Goal: Task Accomplishment & Management: Complete application form

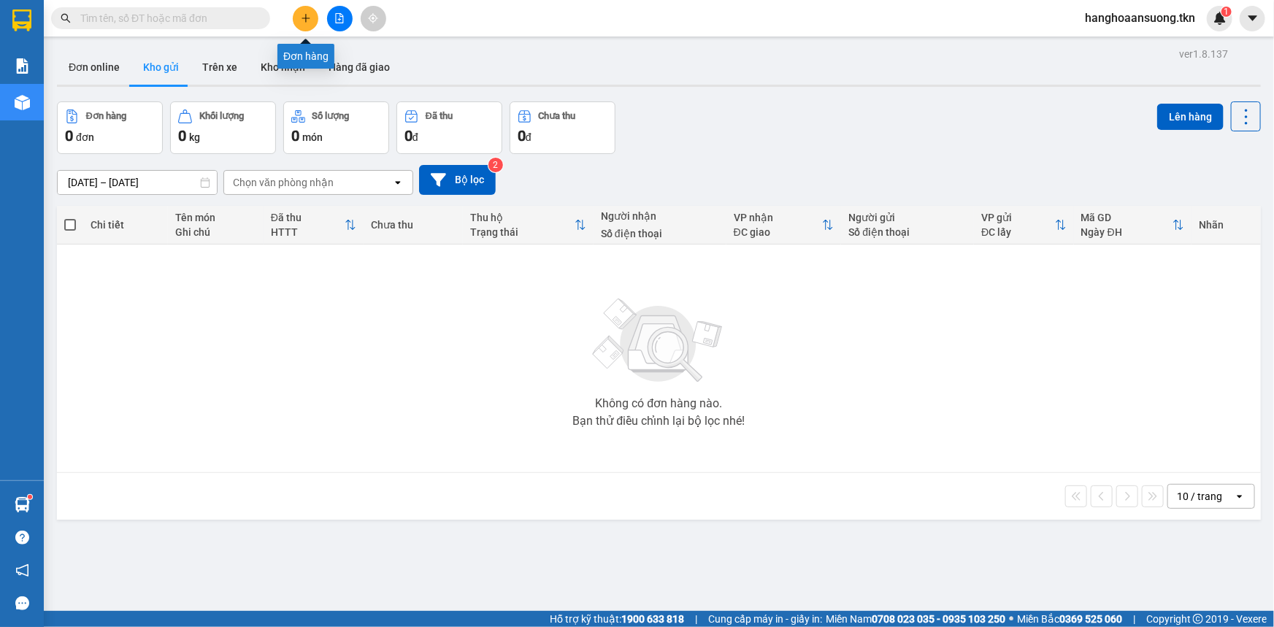
click at [165, 67] on button "Kho gửi" at bounding box center [160, 67] width 59 height 35
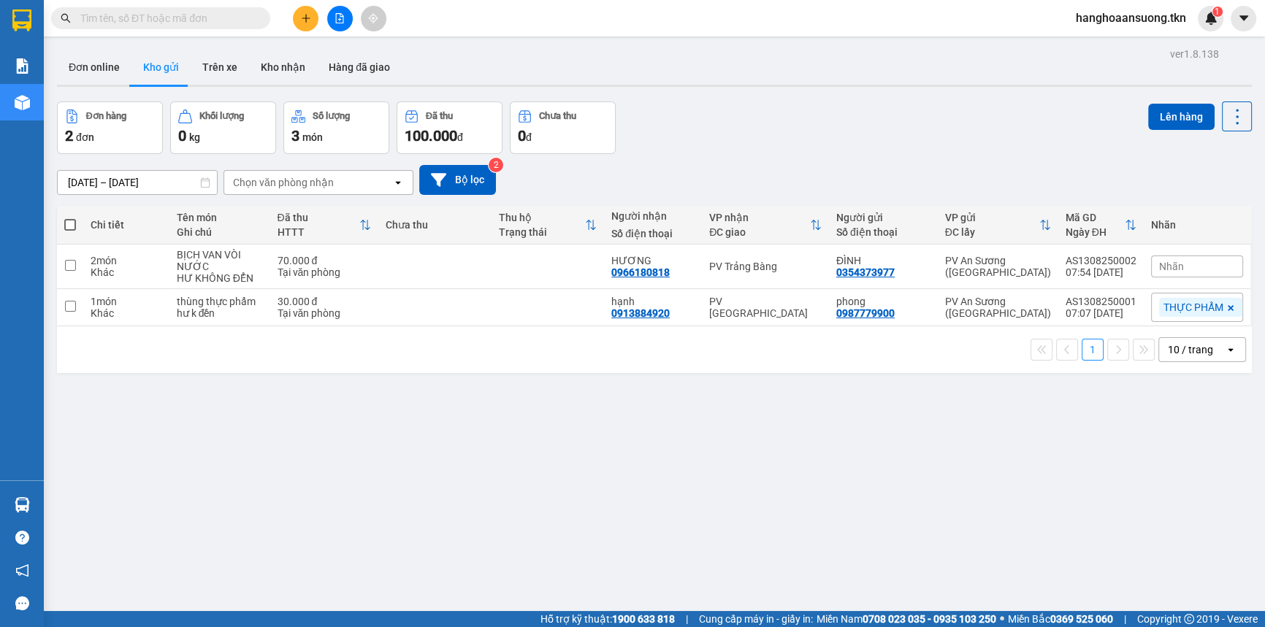
click at [314, 465] on div "ver 1.8.138 Đơn online Kho gửi Trên xe Kho nhận Hàng đã giao Đơn hàng 2 đơn Khố…" at bounding box center [654, 357] width 1206 height 627
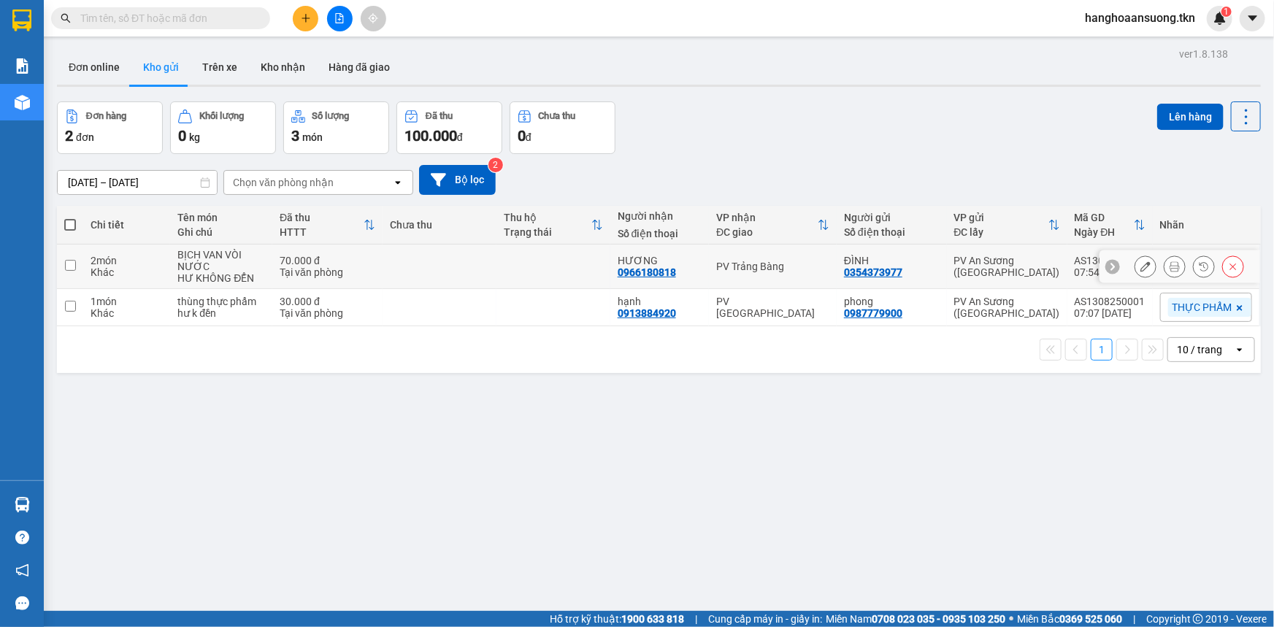
click at [79, 267] on td at bounding box center [70, 267] width 26 height 45
checkbox input "true"
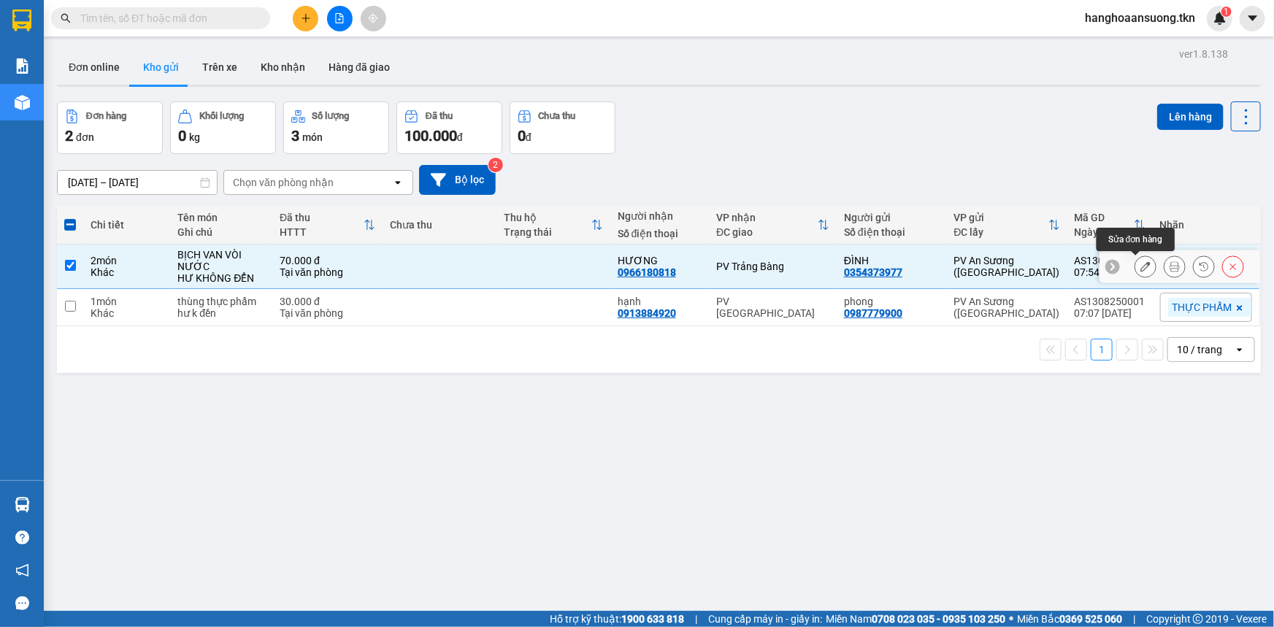
click at [1141, 263] on icon at bounding box center [1146, 266] width 10 height 10
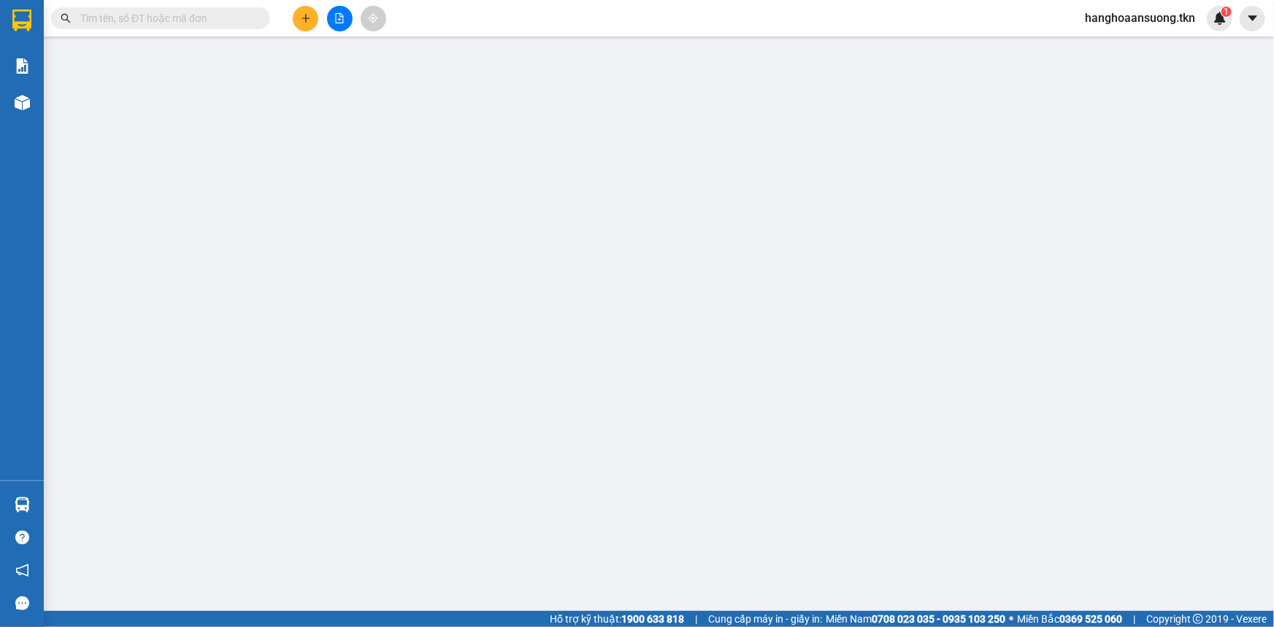
type input "0354373977"
type input "ĐÌNH"
type input "0966180818"
type input "HƯƠNG"
type input "70.000"
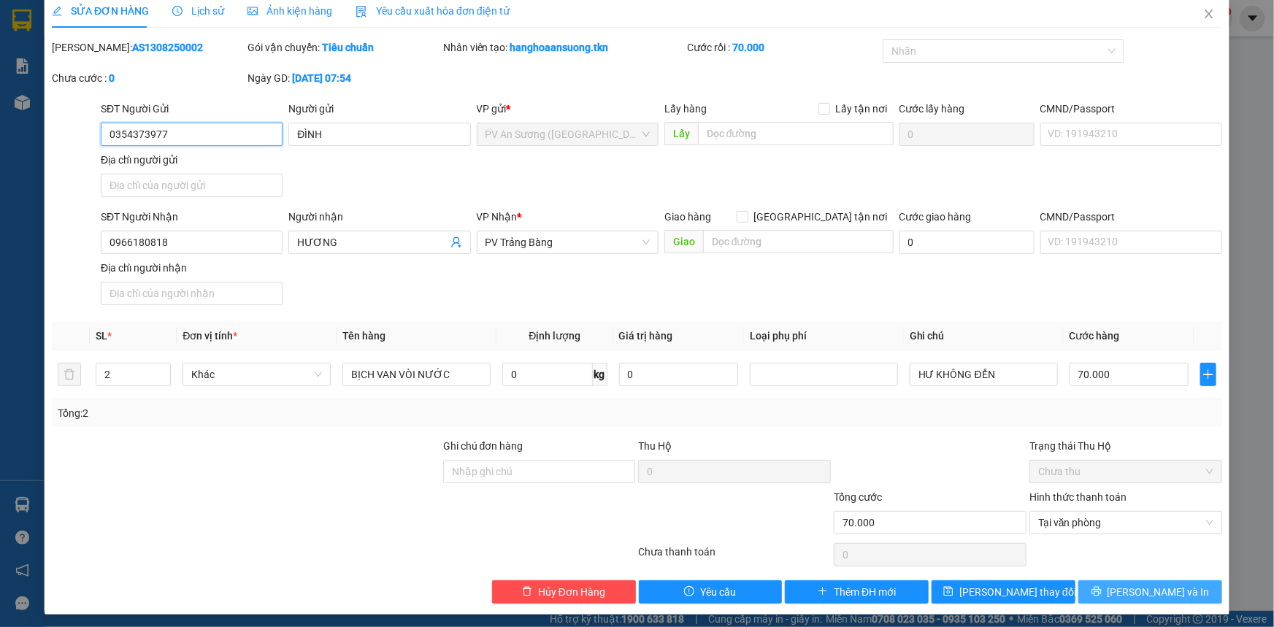
scroll to position [17, 0]
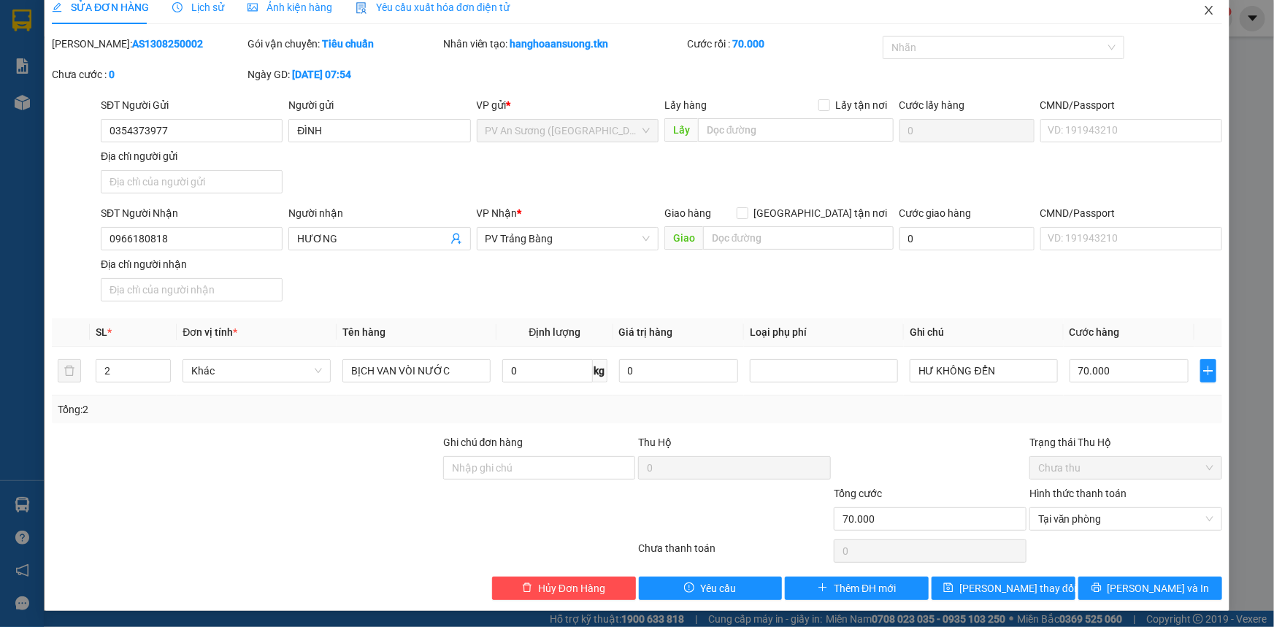
click at [1203, 9] on icon "close" at bounding box center [1209, 10] width 12 height 12
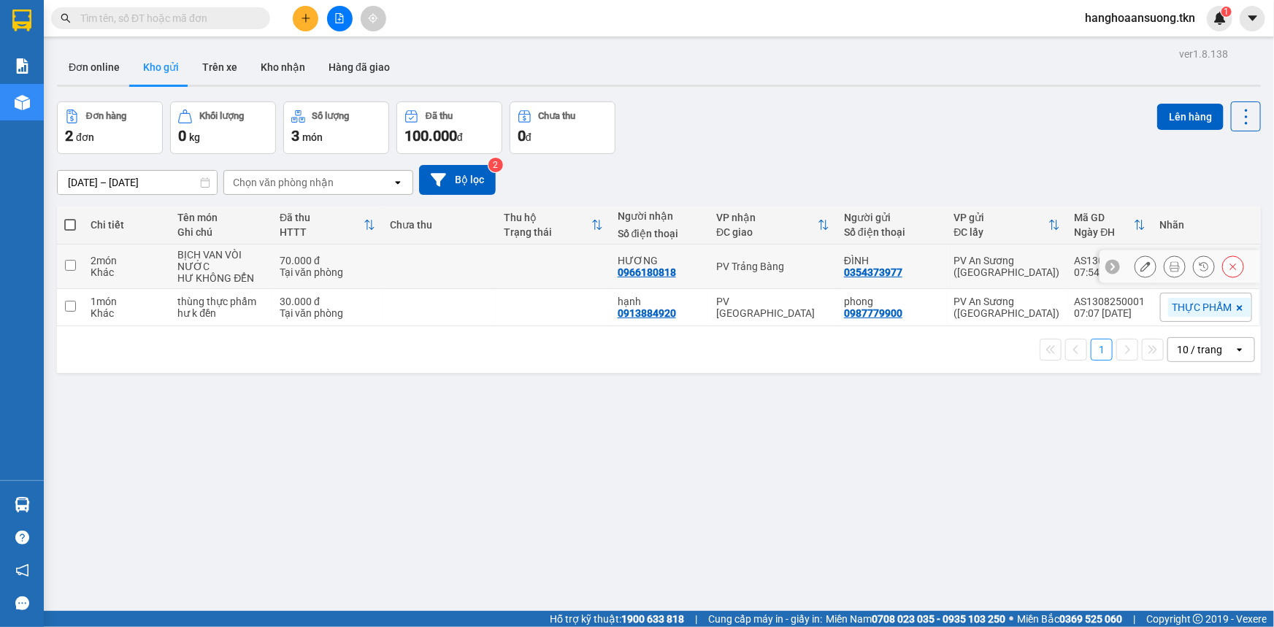
click at [72, 265] on input "checkbox" at bounding box center [70, 265] width 11 height 11
checkbox input "true"
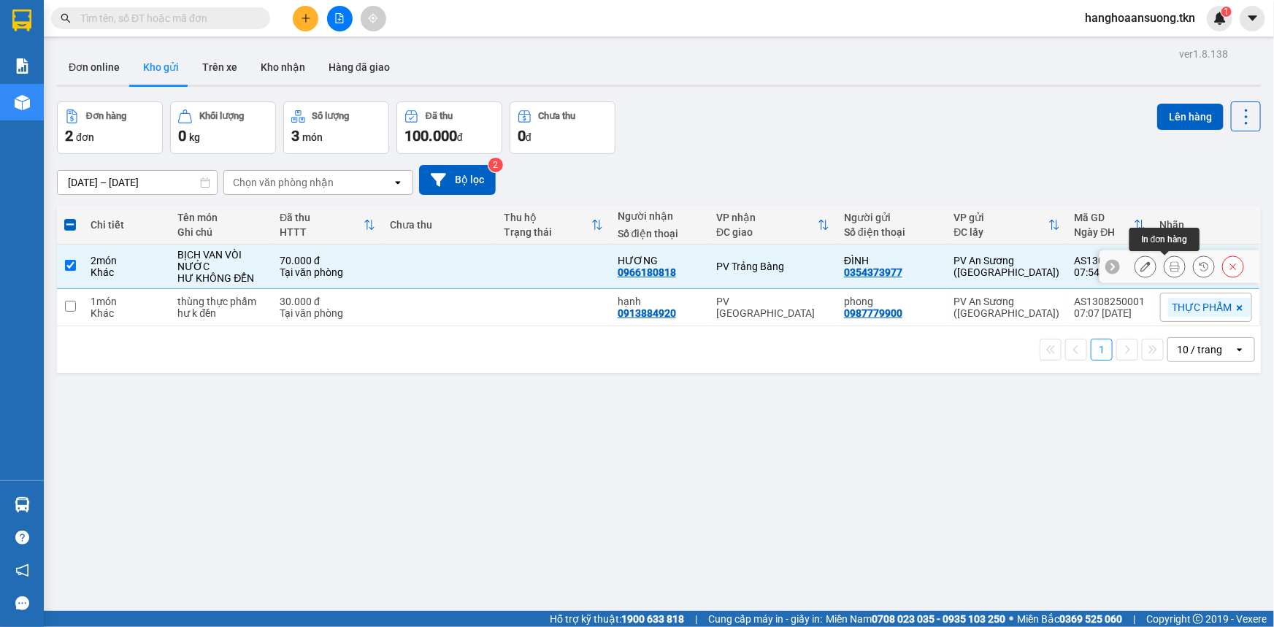
click at [1170, 263] on icon at bounding box center [1175, 266] width 10 height 10
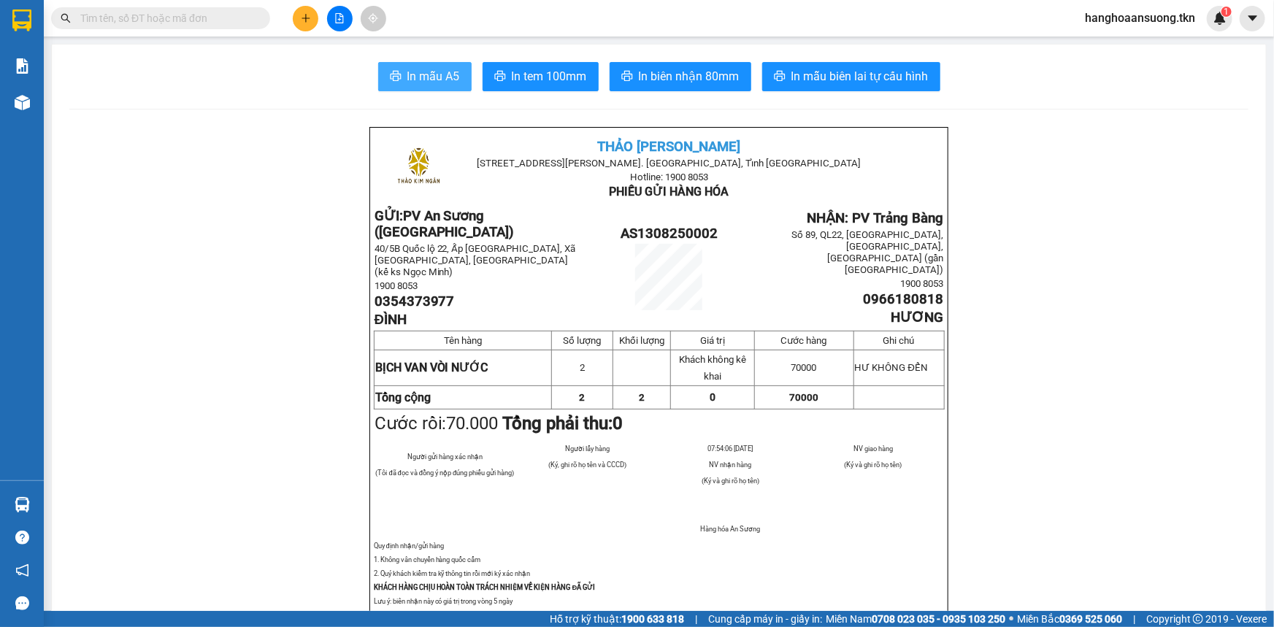
click at [410, 72] on span "In mẫu A5" at bounding box center [433, 76] width 53 height 18
click at [433, 73] on span "In mẫu A5" at bounding box center [433, 76] width 53 height 18
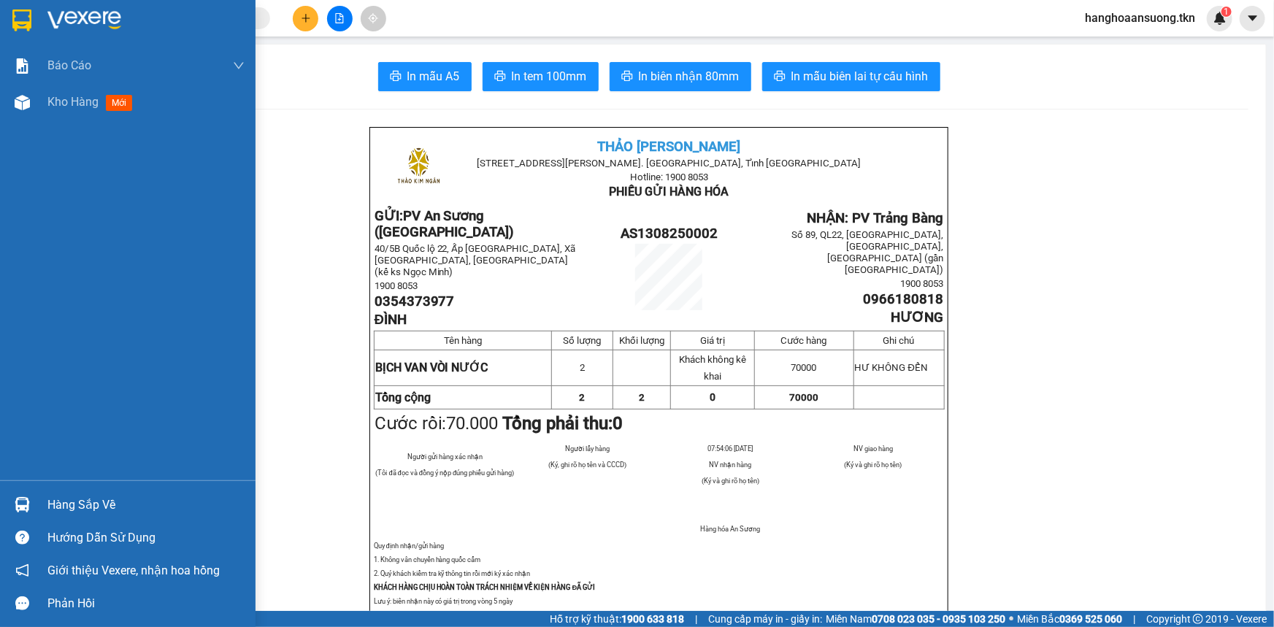
click at [26, 18] on img at bounding box center [21, 20] width 19 height 22
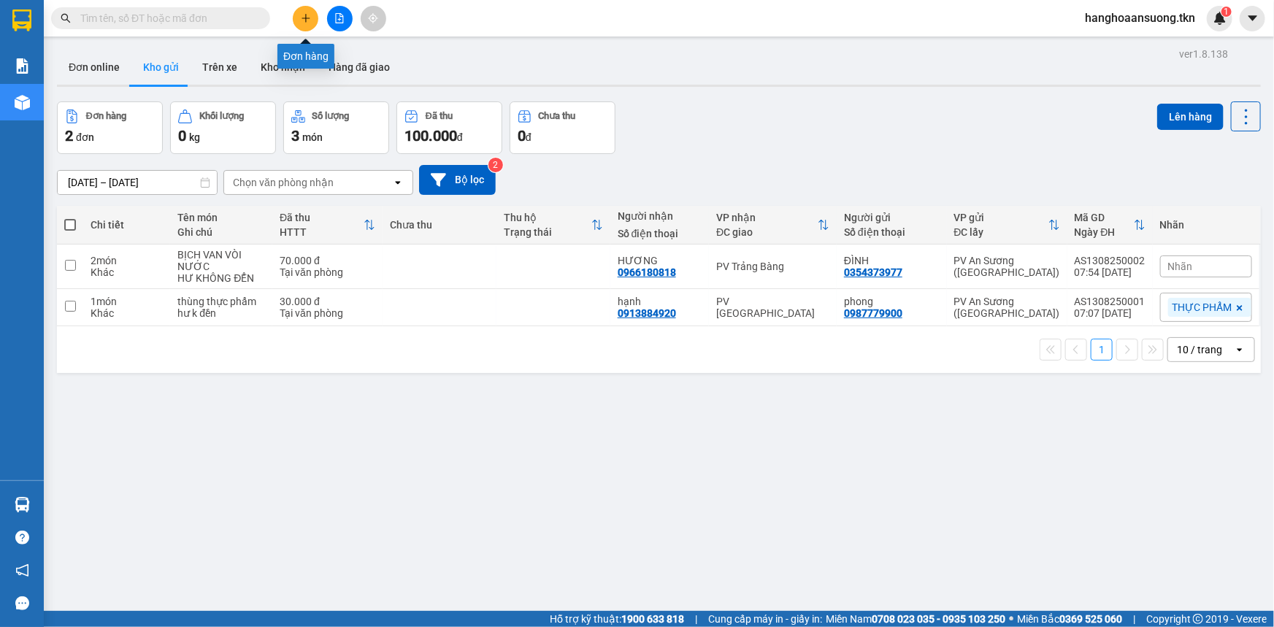
click at [299, 14] on button at bounding box center [306, 19] width 26 height 26
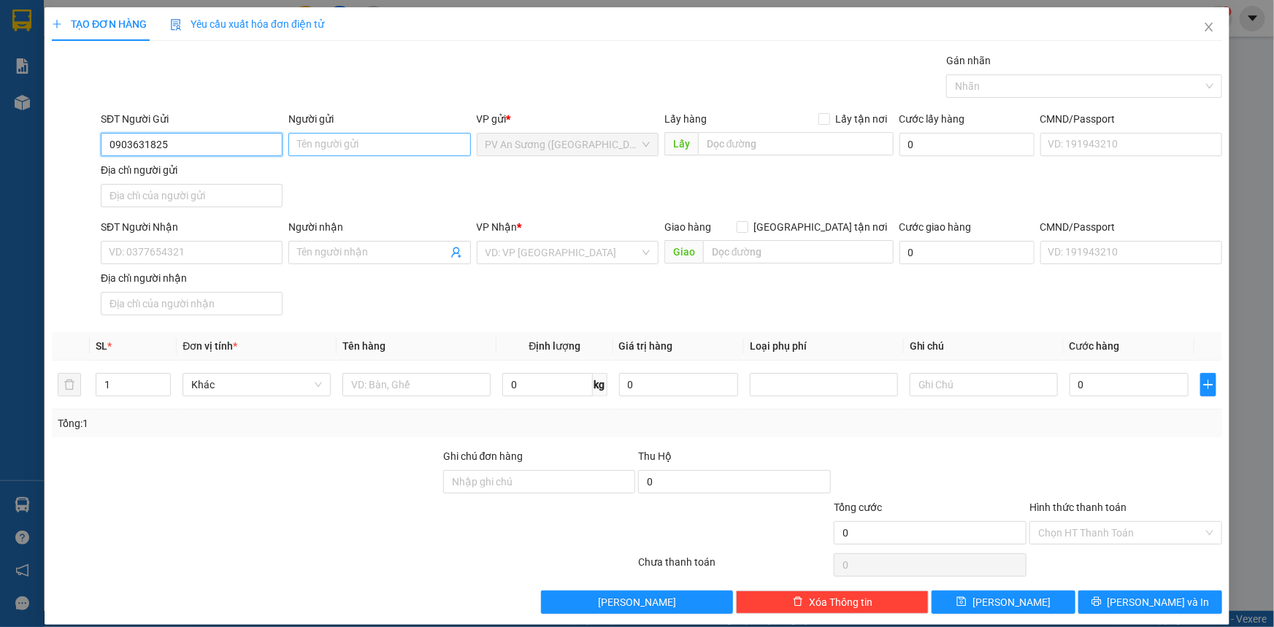
type input "0903631825"
click at [351, 148] on input "Người gửi" at bounding box center [379, 144] width 182 height 23
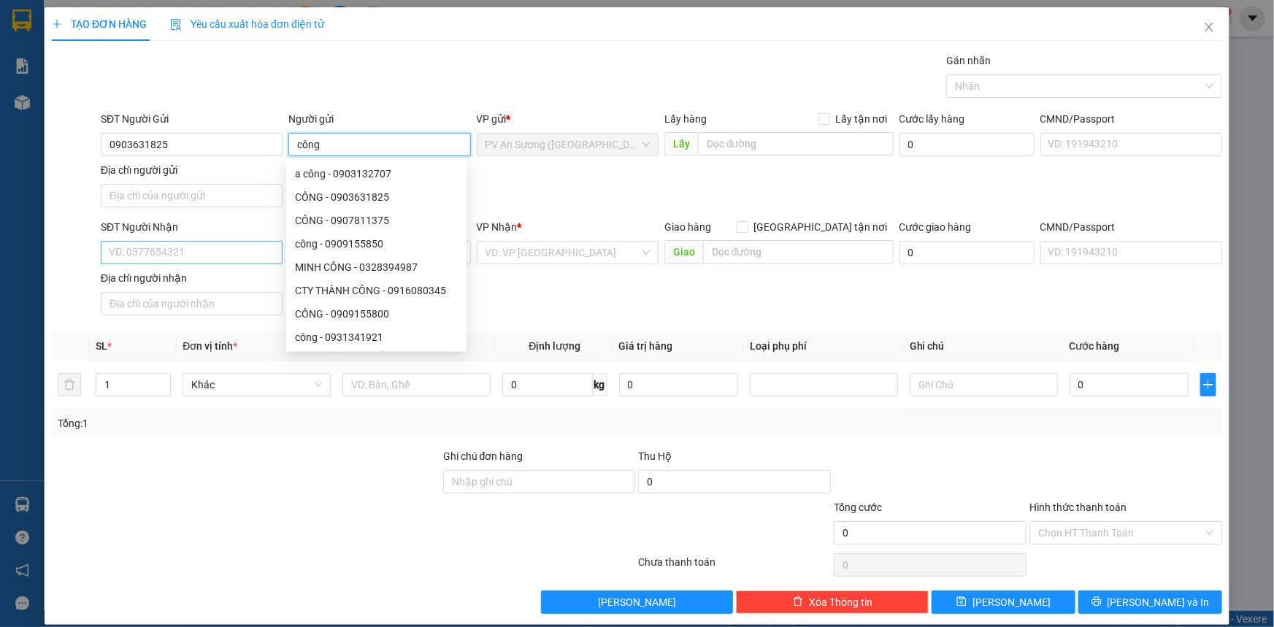
type input "công"
click at [190, 251] on input "SĐT Người Nhận" at bounding box center [192, 252] width 182 height 23
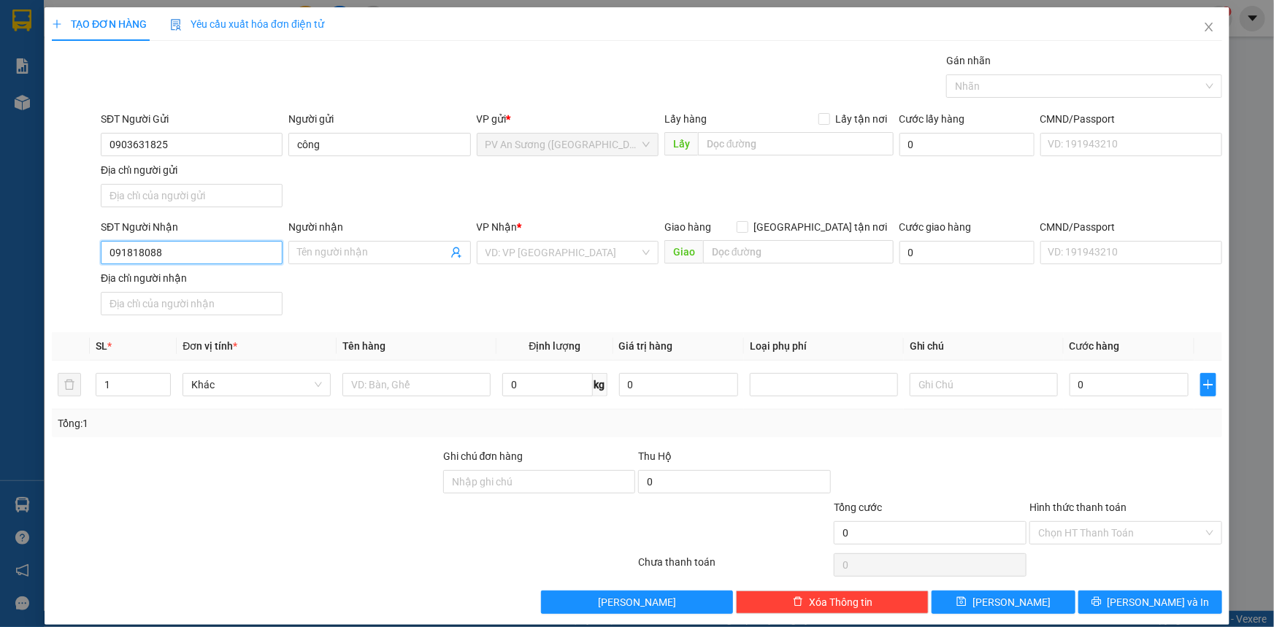
type input "0918180880"
click at [210, 282] on div "0918180880 - HƯNG" at bounding box center [190, 281] width 163 height 16
type input "HƯNG"
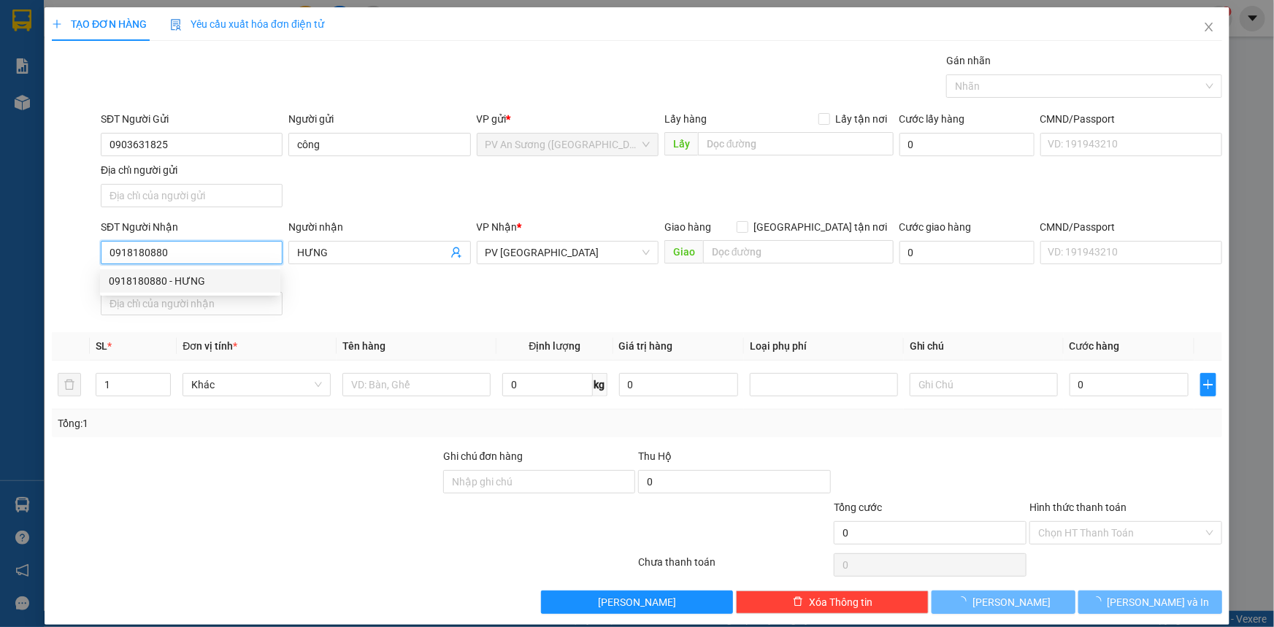
type input "40.000"
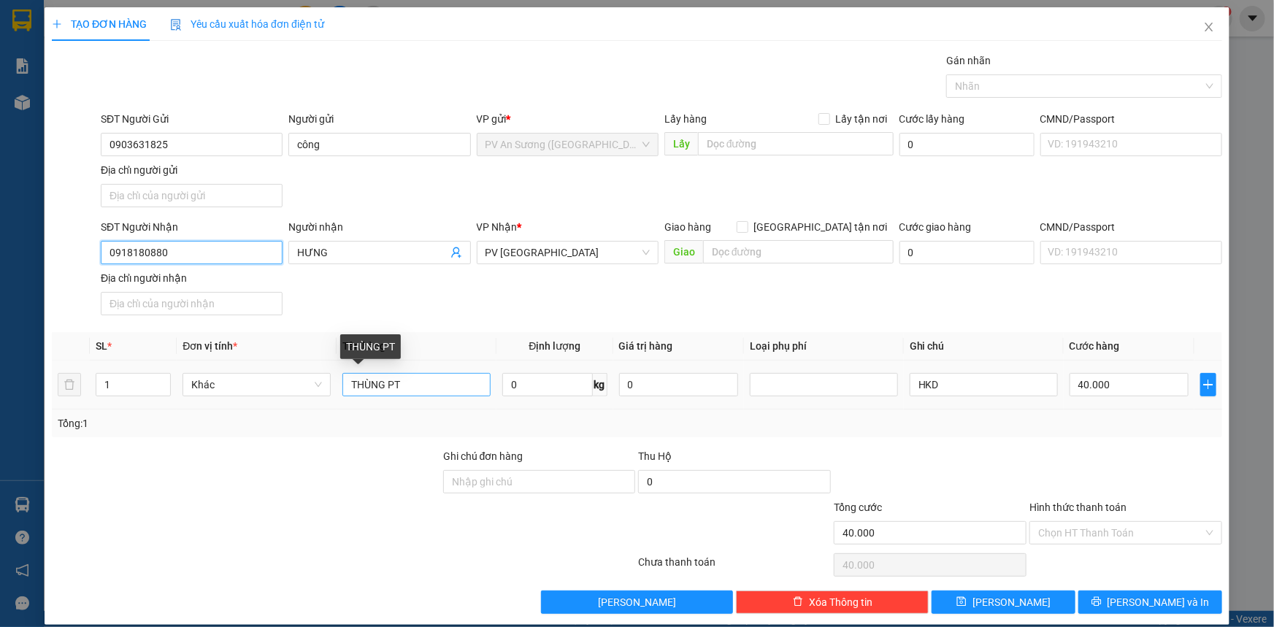
type input "0918180880"
click at [407, 385] on input "THÙNG PT" at bounding box center [416, 384] width 148 height 23
click at [407, 383] on input "THÙNG PT" at bounding box center [416, 384] width 148 height 23
type input "HS"
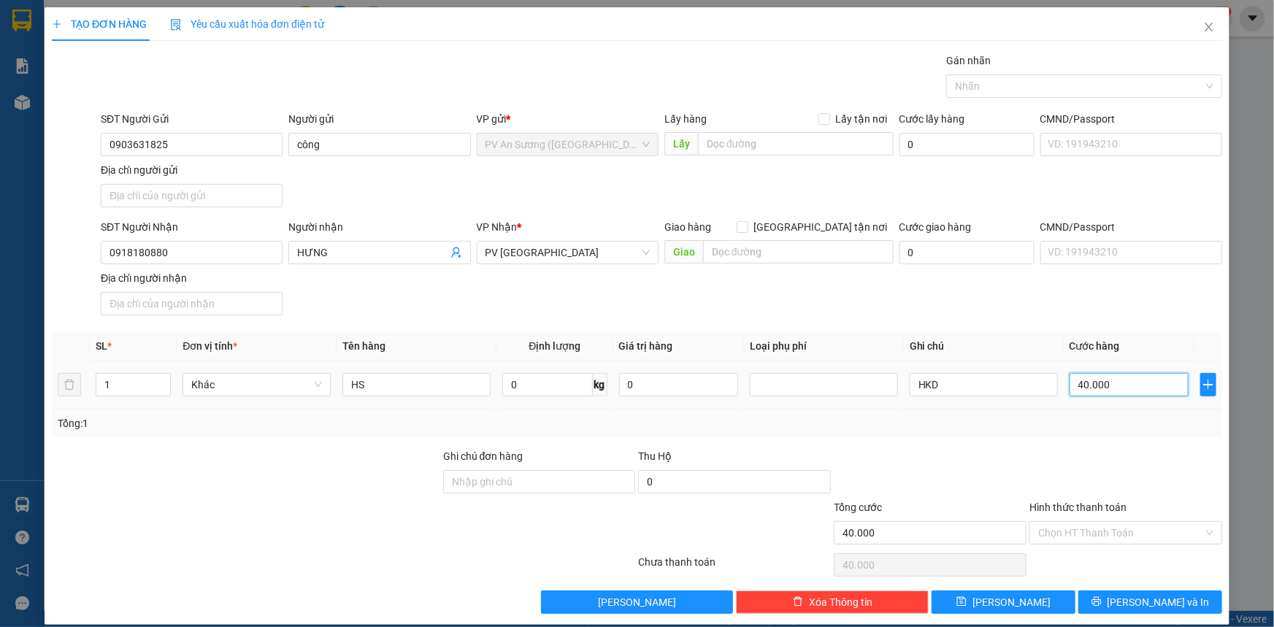
click at [1110, 383] on input "40.000" at bounding box center [1129, 384] width 119 height 23
type input "000.002"
type input "2"
type input "0.000.020"
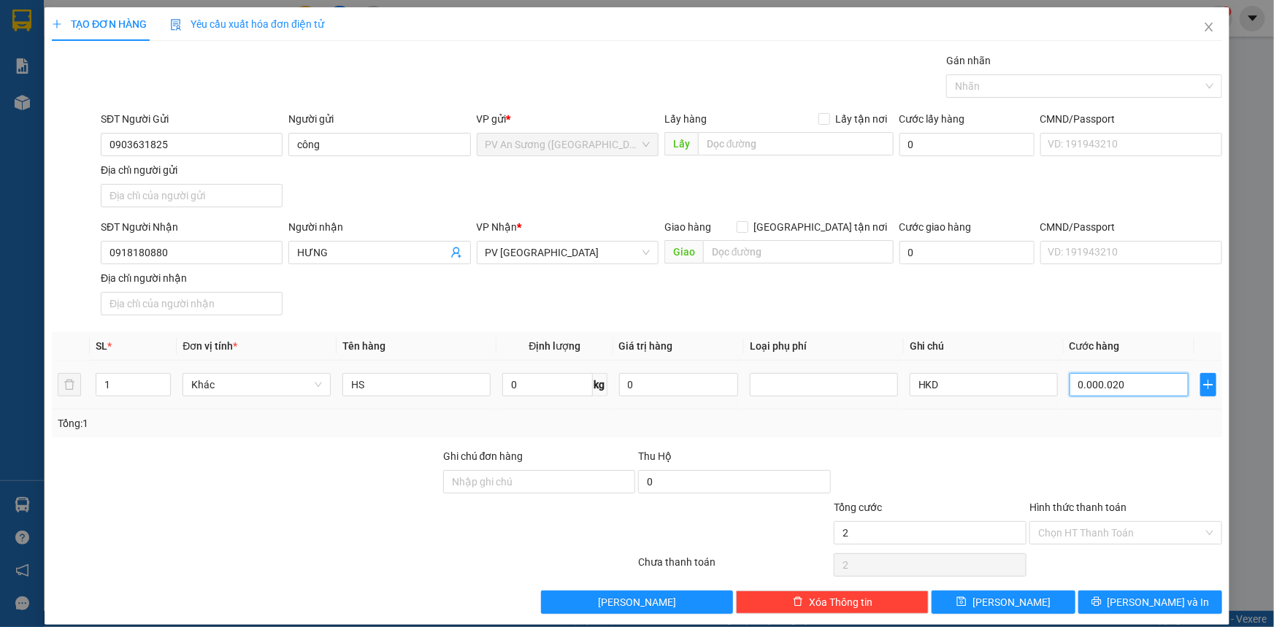
type input "20"
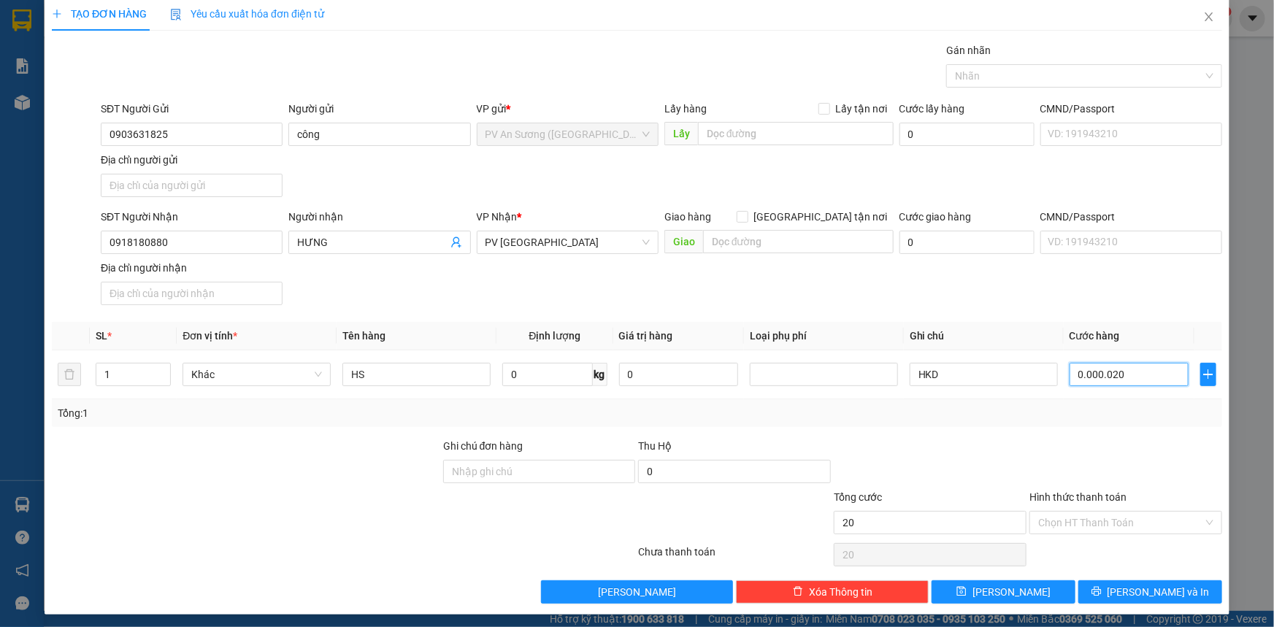
scroll to position [14, 0]
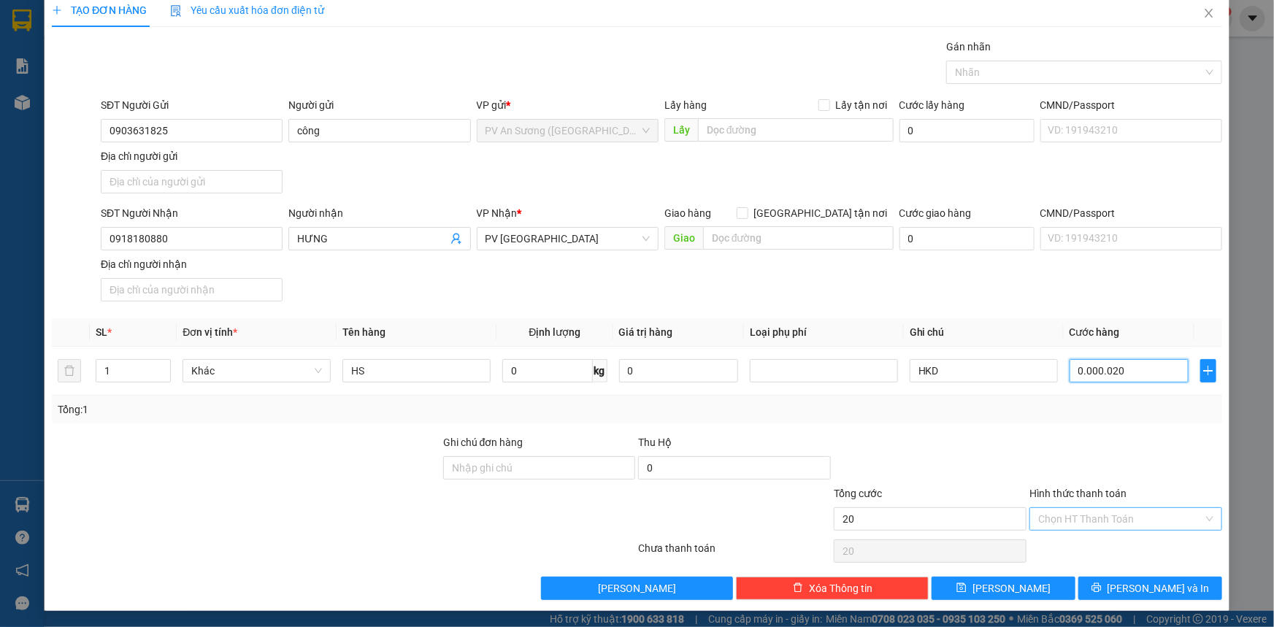
type input "0.000.020"
type input "20.000"
click at [1124, 511] on input "Hình thức thanh toán" at bounding box center [1120, 519] width 165 height 22
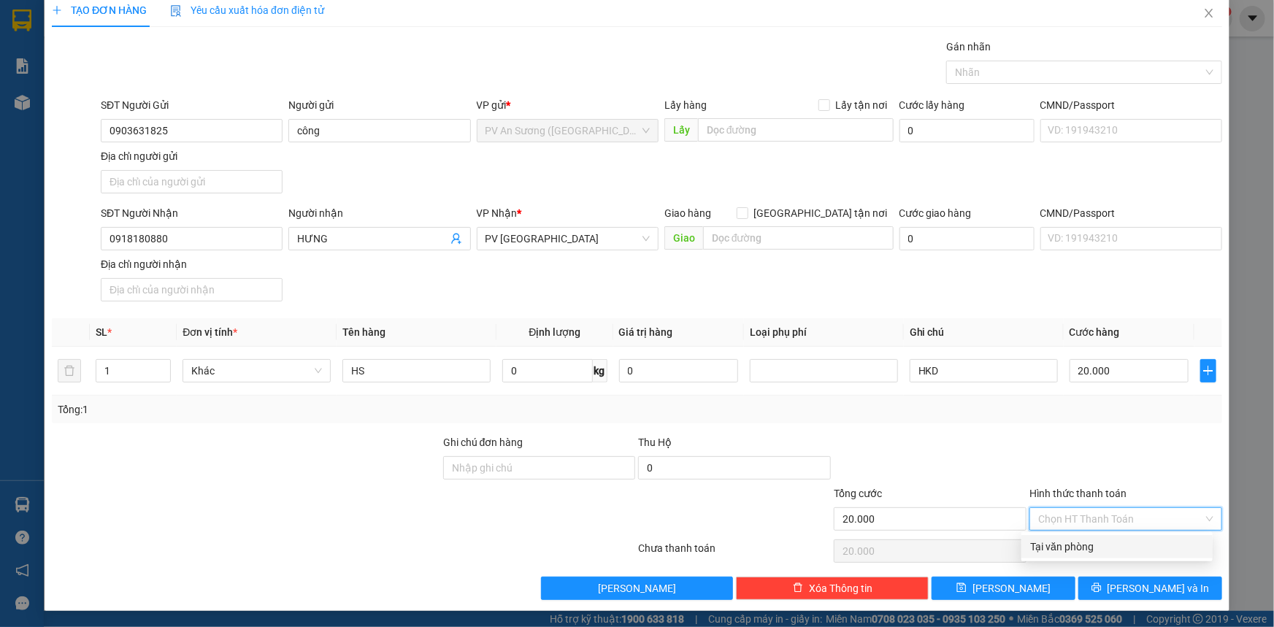
click at [1094, 548] on div "Tại văn phòng" at bounding box center [1117, 547] width 174 height 16
type input "0"
click at [1103, 589] on button "[PERSON_NAME] và In" at bounding box center [1151, 588] width 144 height 23
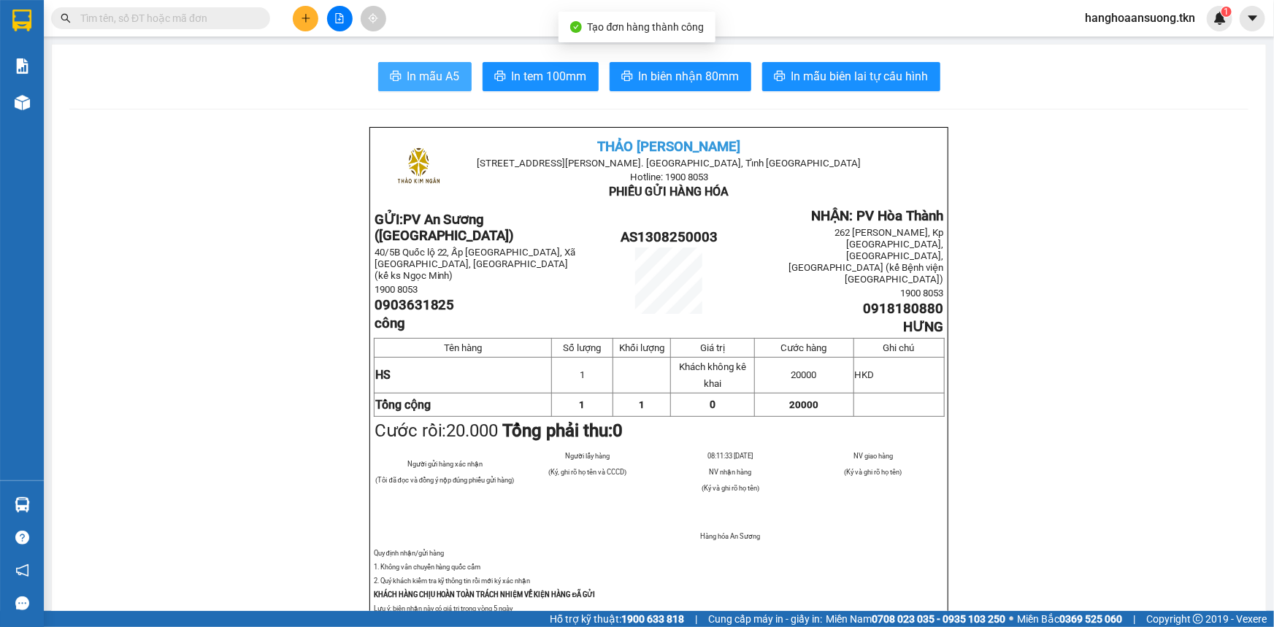
click at [423, 87] on button "In mẫu A5" at bounding box center [424, 76] width 93 height 29
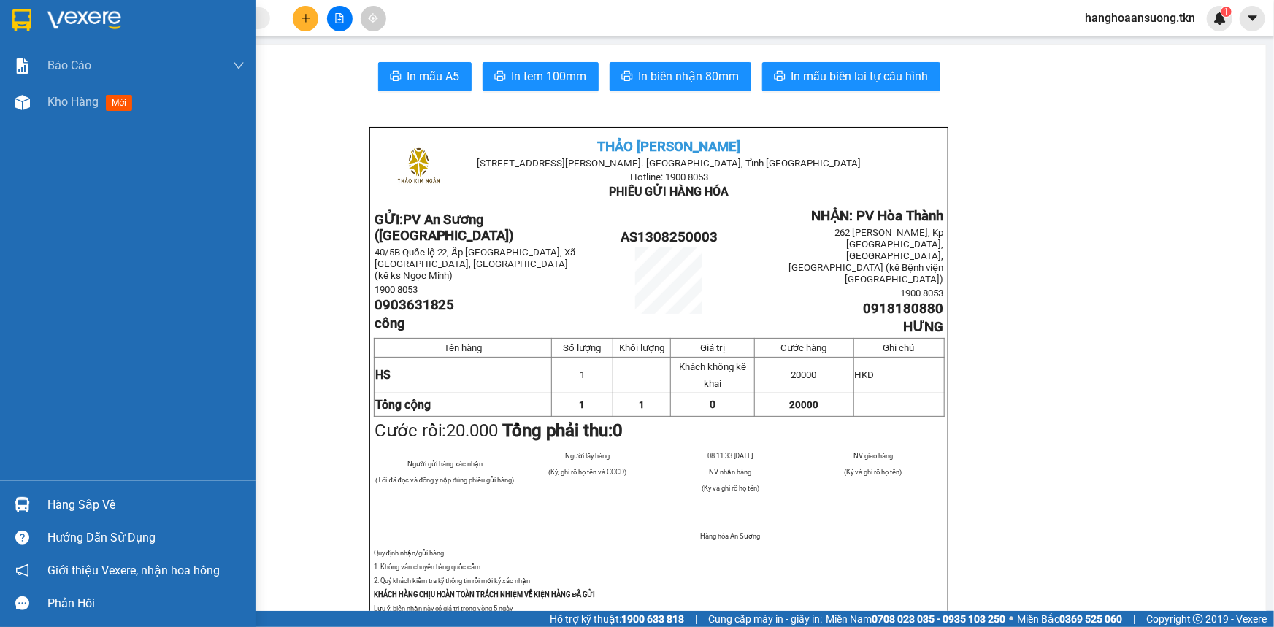
click at [25, 23] on img at bounding box center [21, 20] width 19 height 22
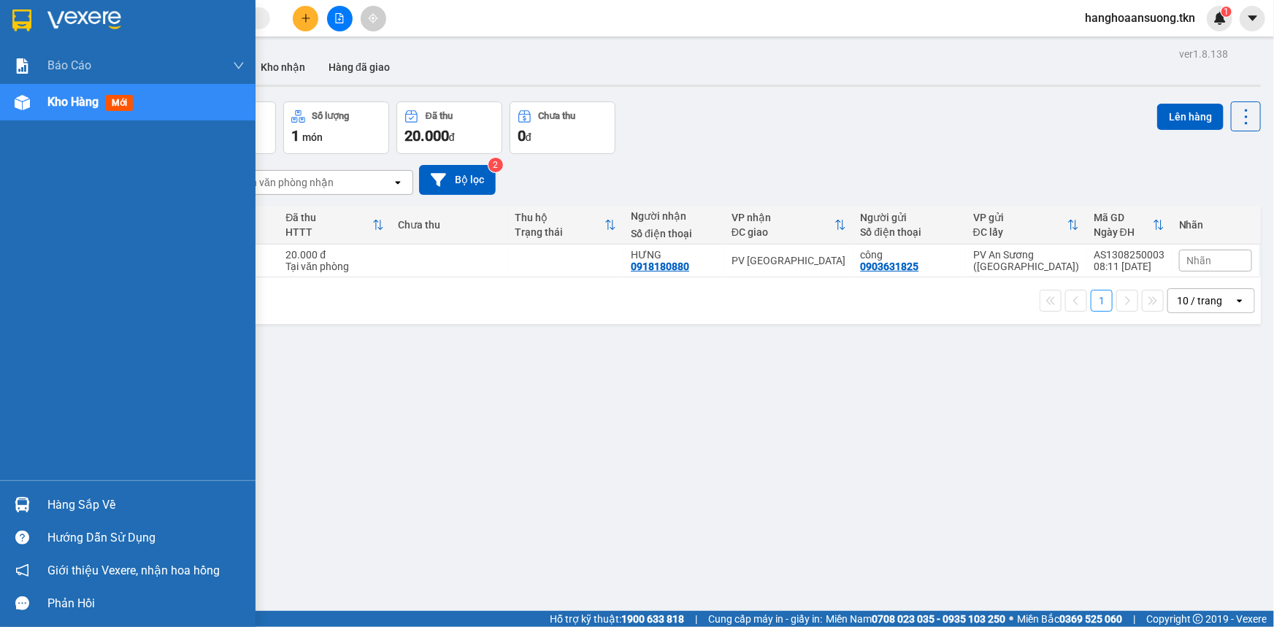
click at [23, 505] on img at bounding box center [22, 504] width 15 height 15
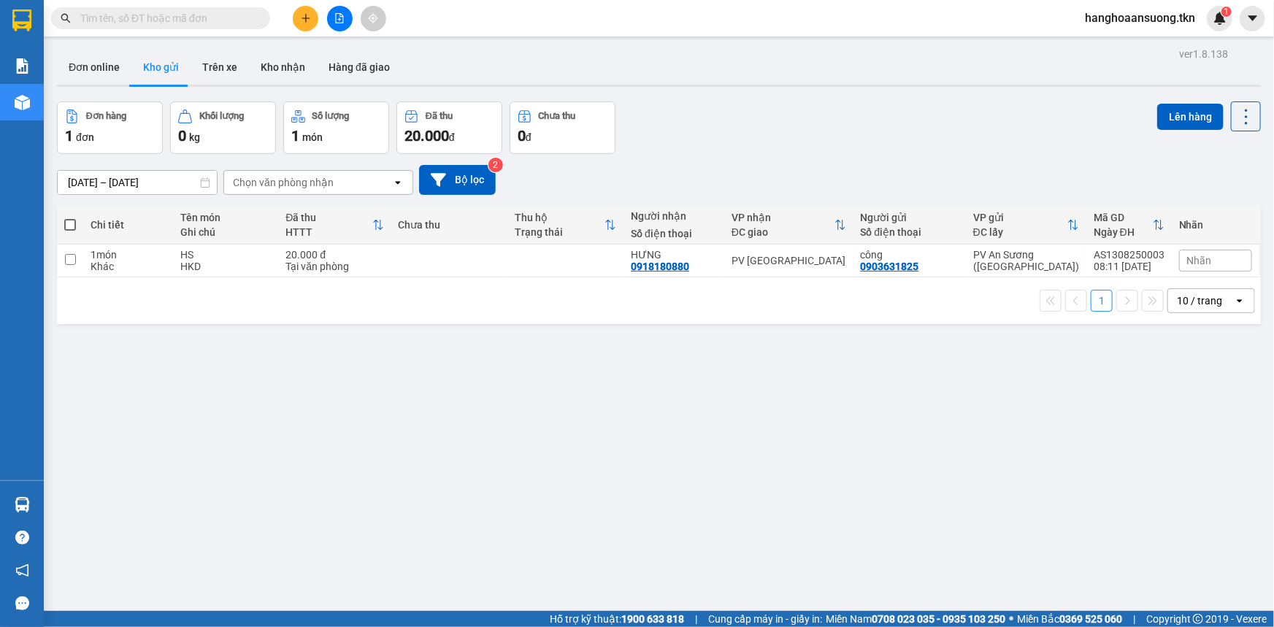
click at [792, 463] on section "Kết quả tìm kiếm ( 0 ) Bộ lọc No Data hanghoaansuong.tkn 1 Báo cáo Mẫu 1: Báo c…" at bounding box center [637, 313] width 1274 height 627
click at [562, 264] on td at bounding box center [565, 261] width 116 height 33
checkbox input "true"
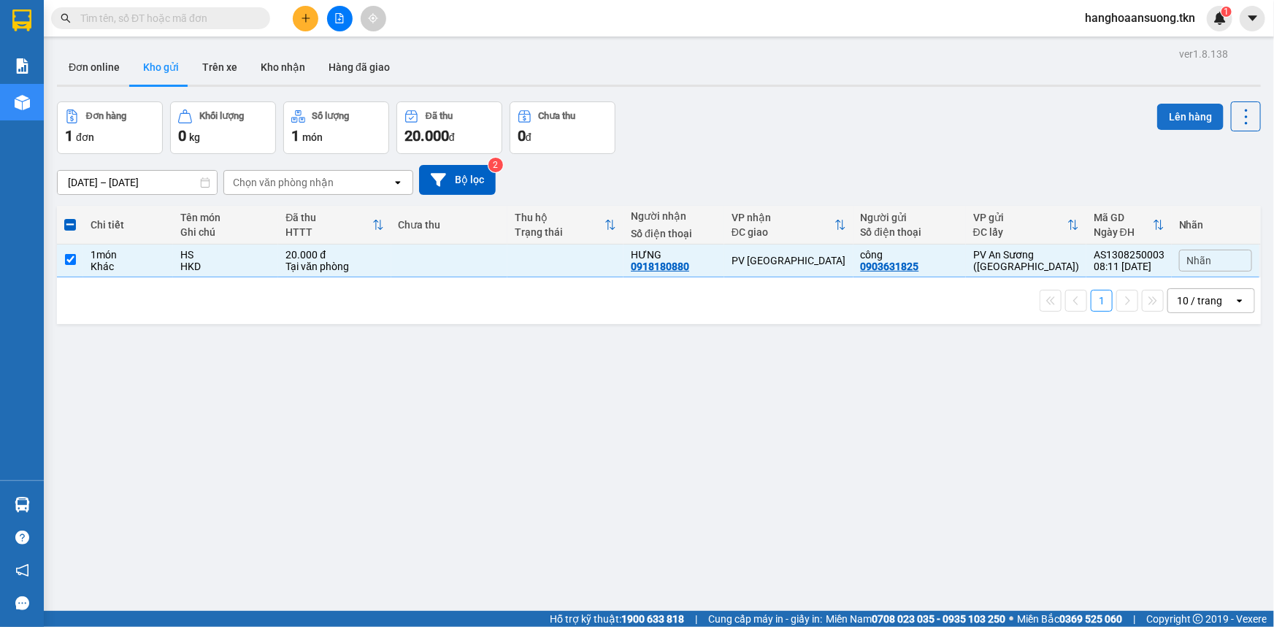
click at [1190, 120] on button "Lên hàng" at bounding box center [1190, 117] width 66 height 26
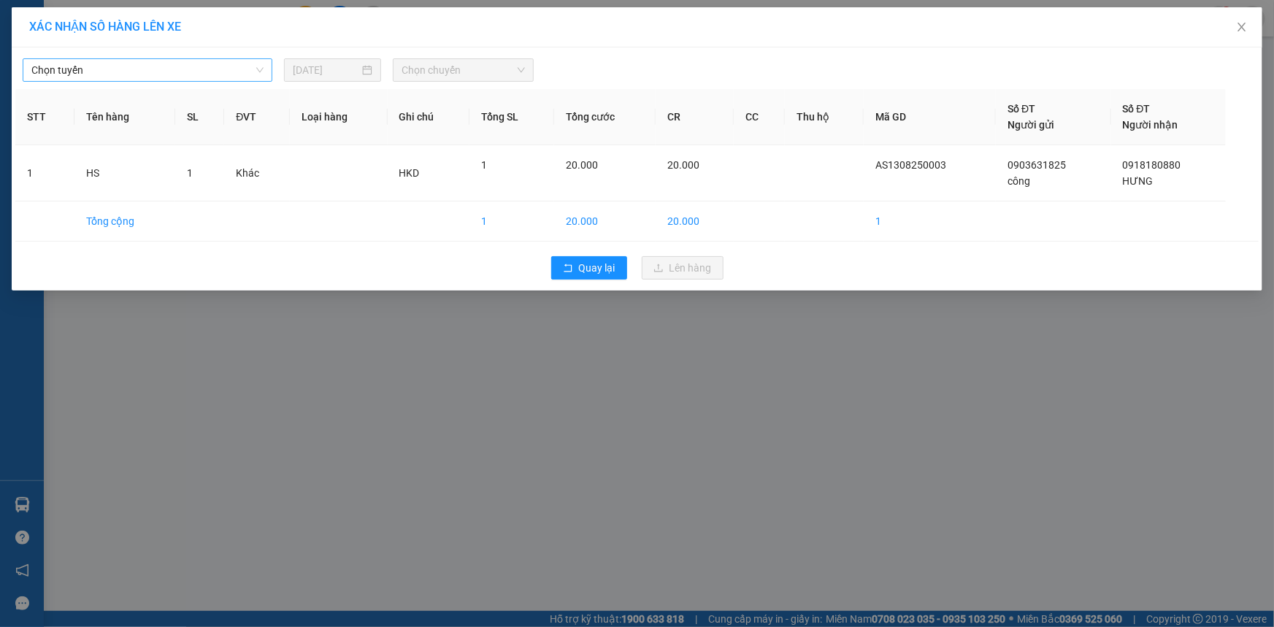
click at [163, 69] on span "Chọn tuyến" at bounding box center [147, 70] width 232 height 22
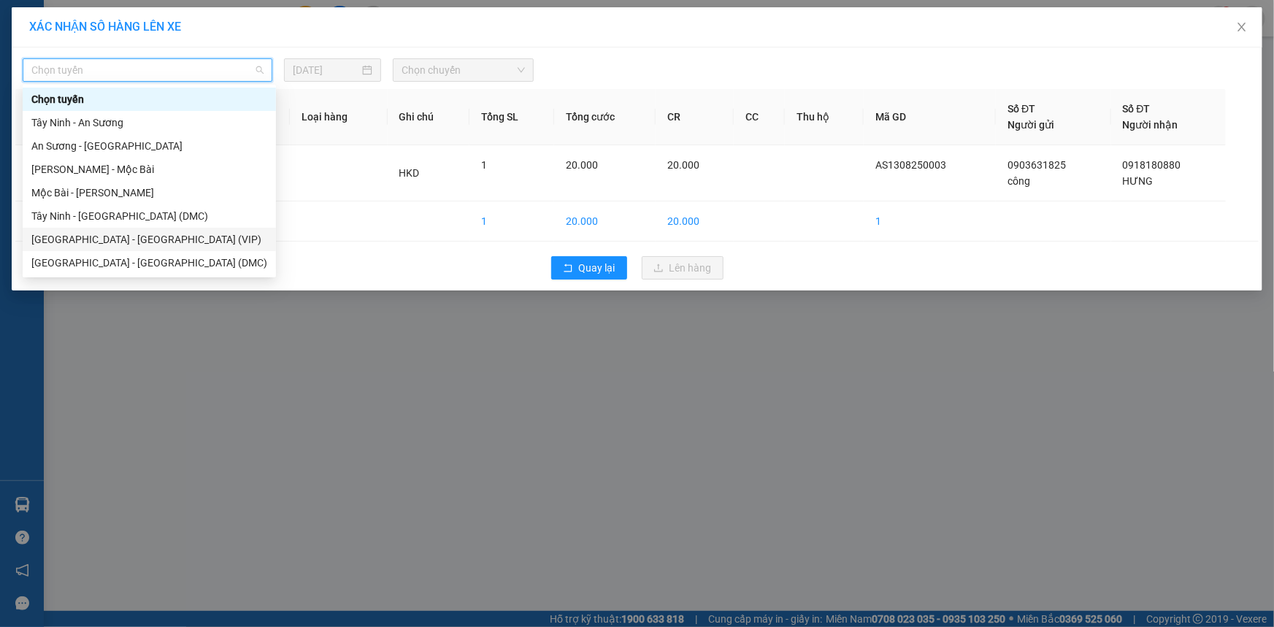
click at [160, 240] on div "[GEOGRAPHIC_DATA] - [GEOGRAPHIC_DATA] (VIP)" at bounding box center [149, 239] width 236 height 16
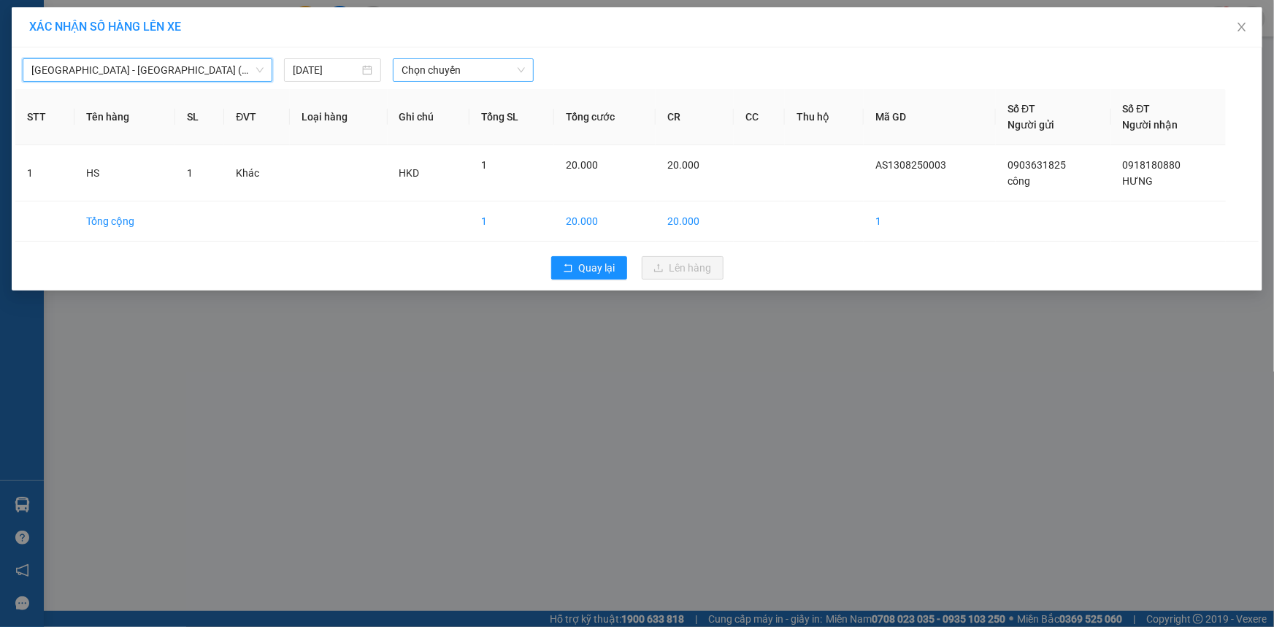
click at [453, 72] on span "Chọn chuyến" at bounding box center [463, 70] width 123 height 22
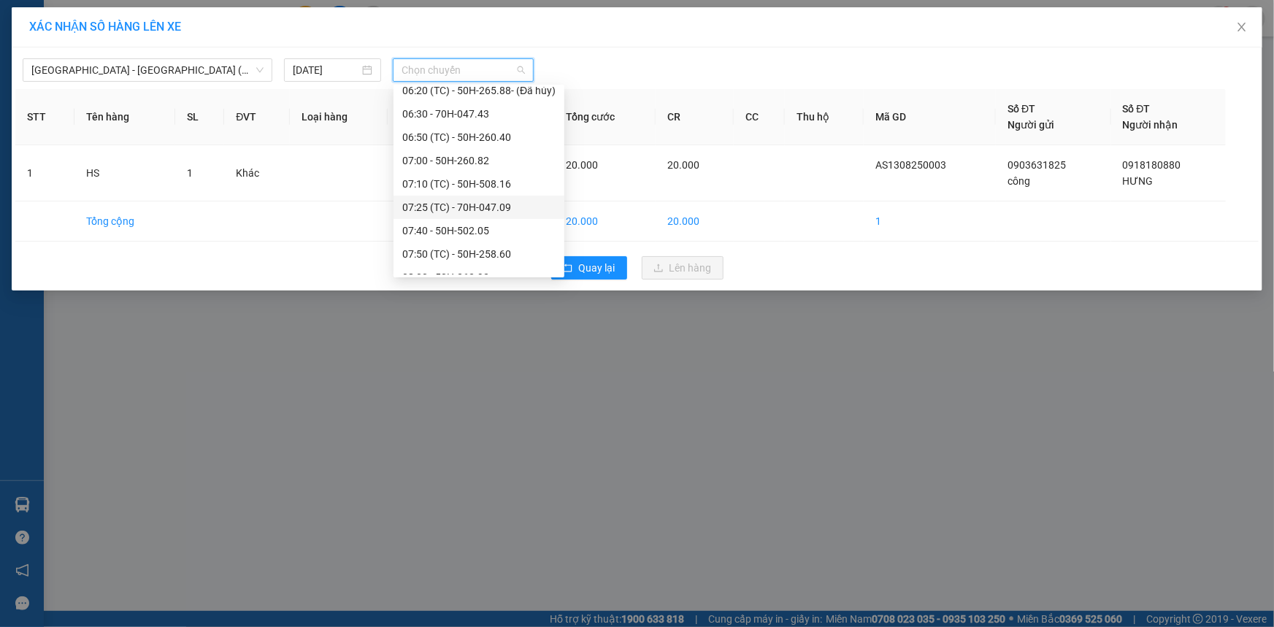
scroll to position [265, 0]
click at [507, 231] on div "07:50 (TC) - 50H-258.60" at bounding box center [478, 231] width 153 height 16
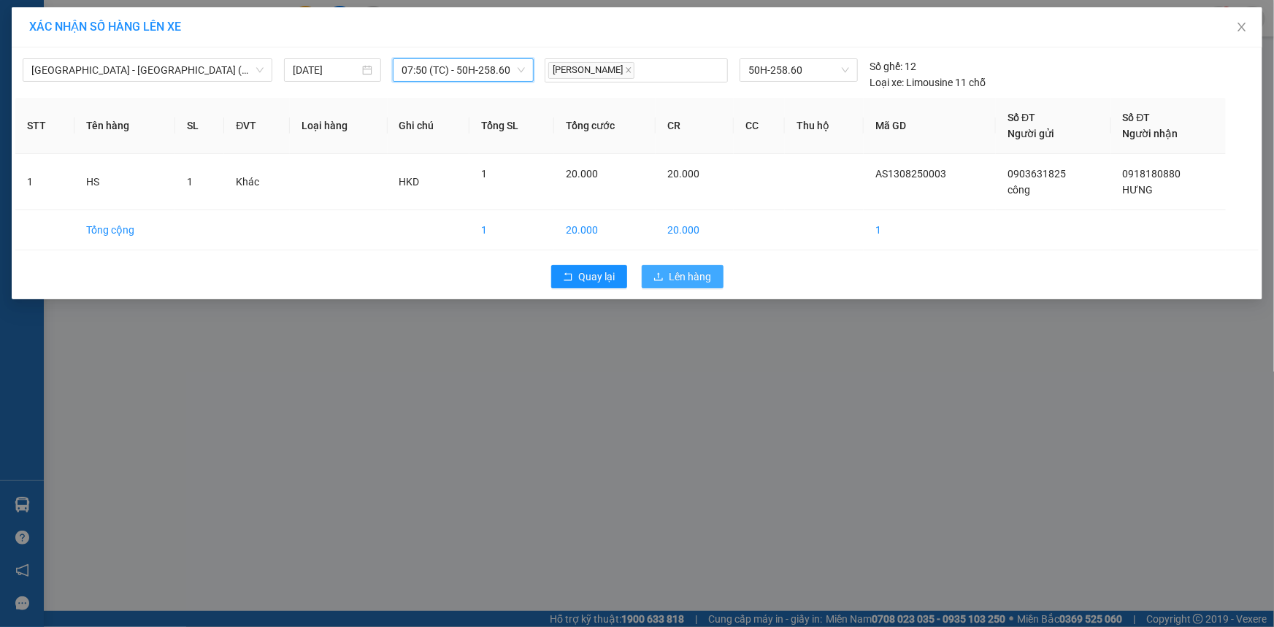
click at [675, 269] on span "Lên hàng" at bounding box center [691, 277] width 42 height 16
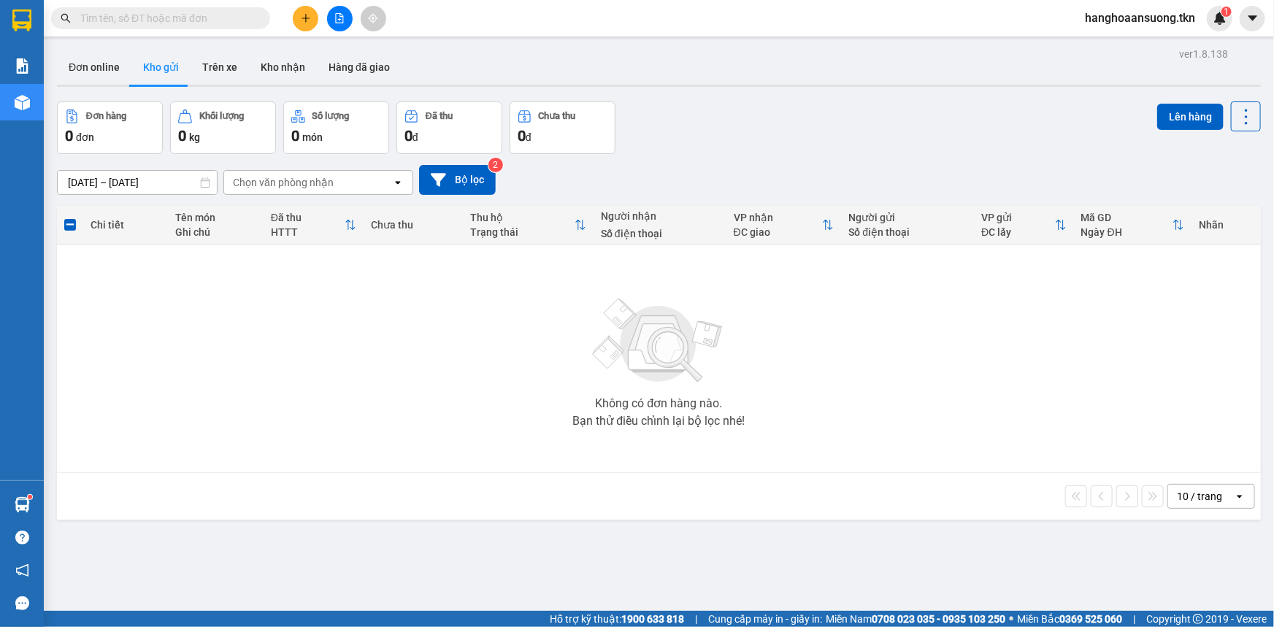
click at [239, 19] on input "text" at bounding box center [166, 18] width 172 height 16
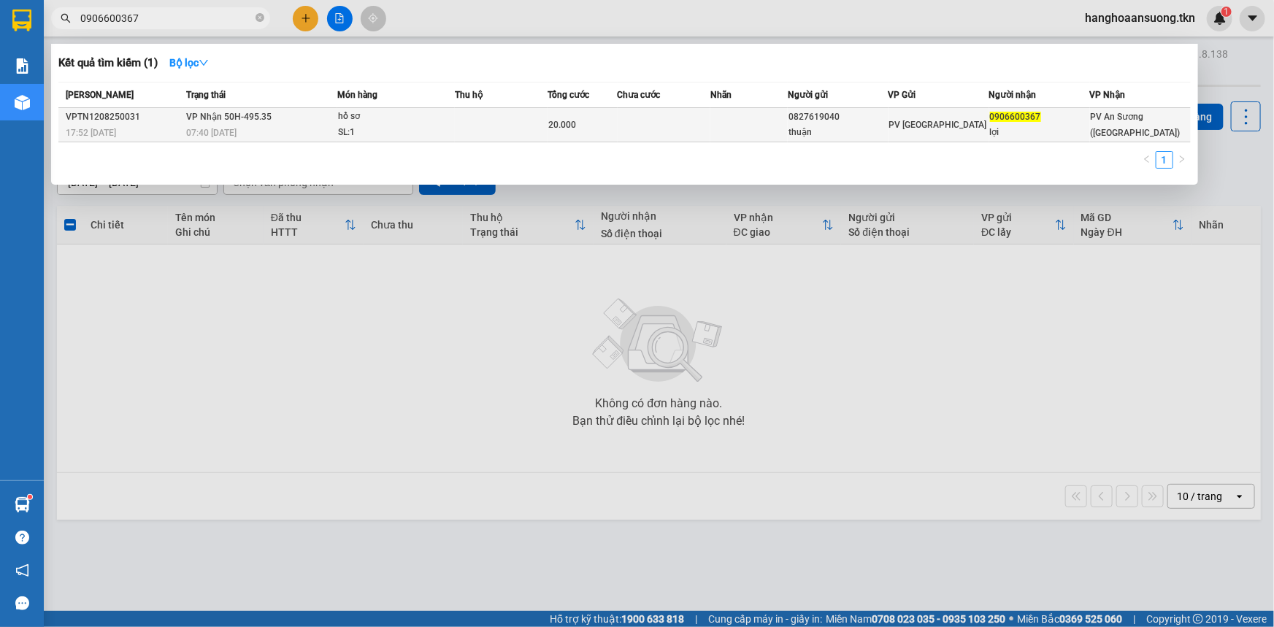
type input "0906600367"
click at [664, 121] on td at bounding box center [664, 125] width 93 height 34
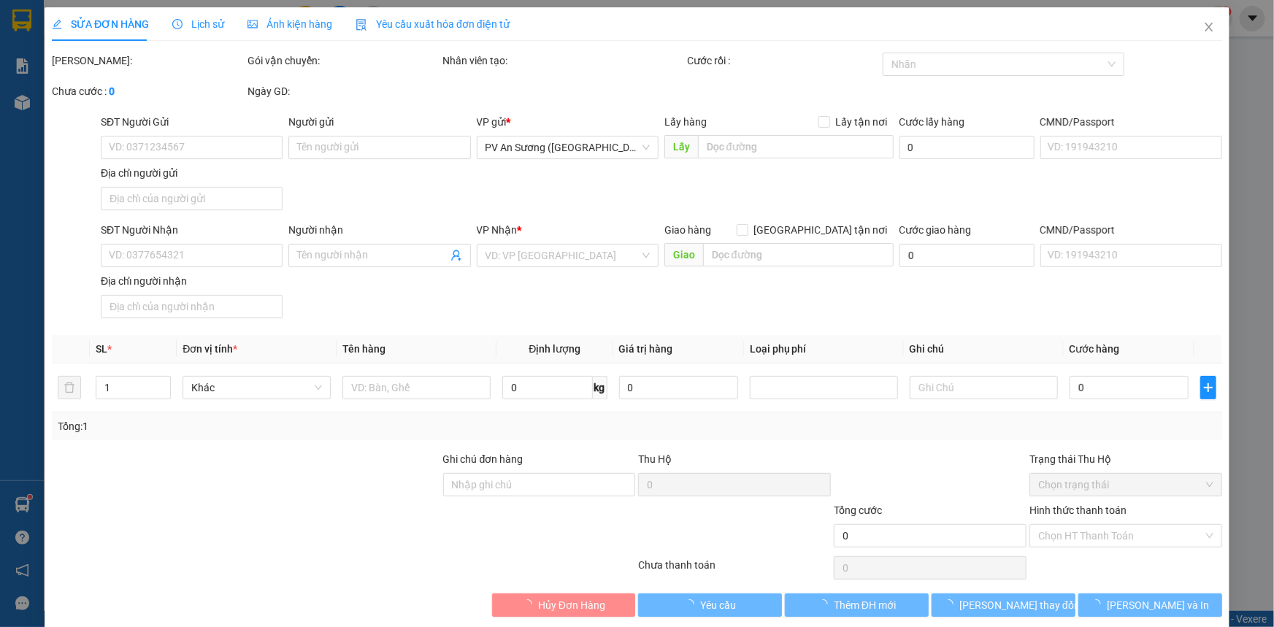
type input "0827619040"
type input "thuận"
type input "0906600367"
type input "lợi"
type input "20.000"
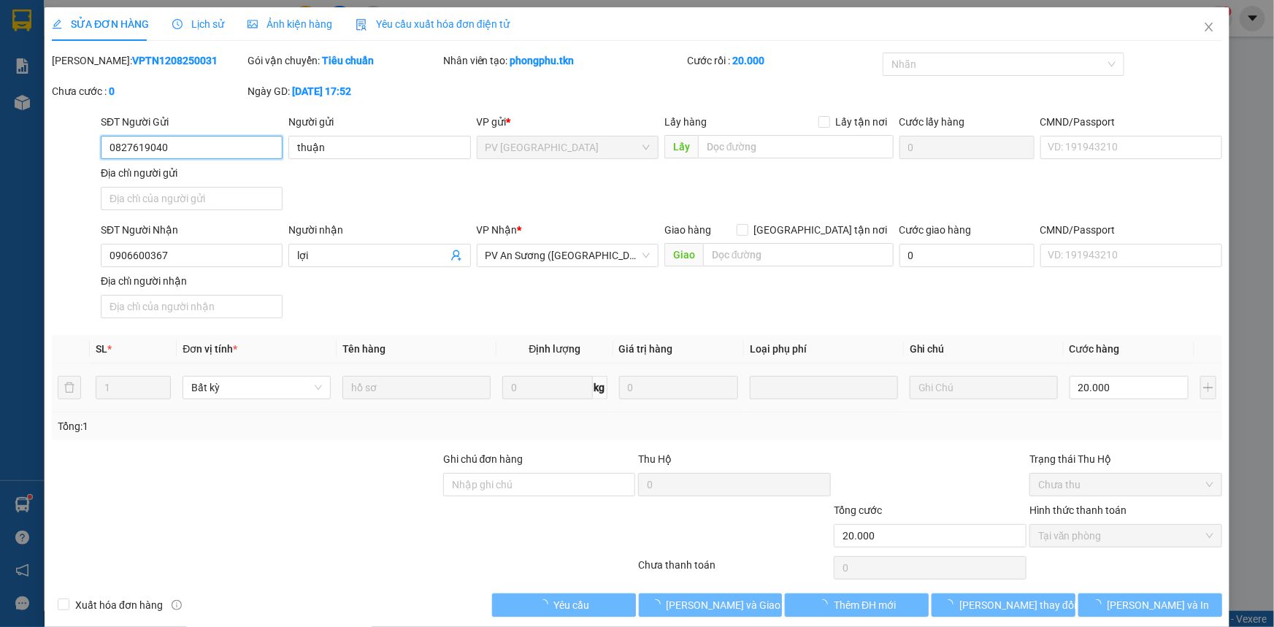
scroll to position [9, 0]
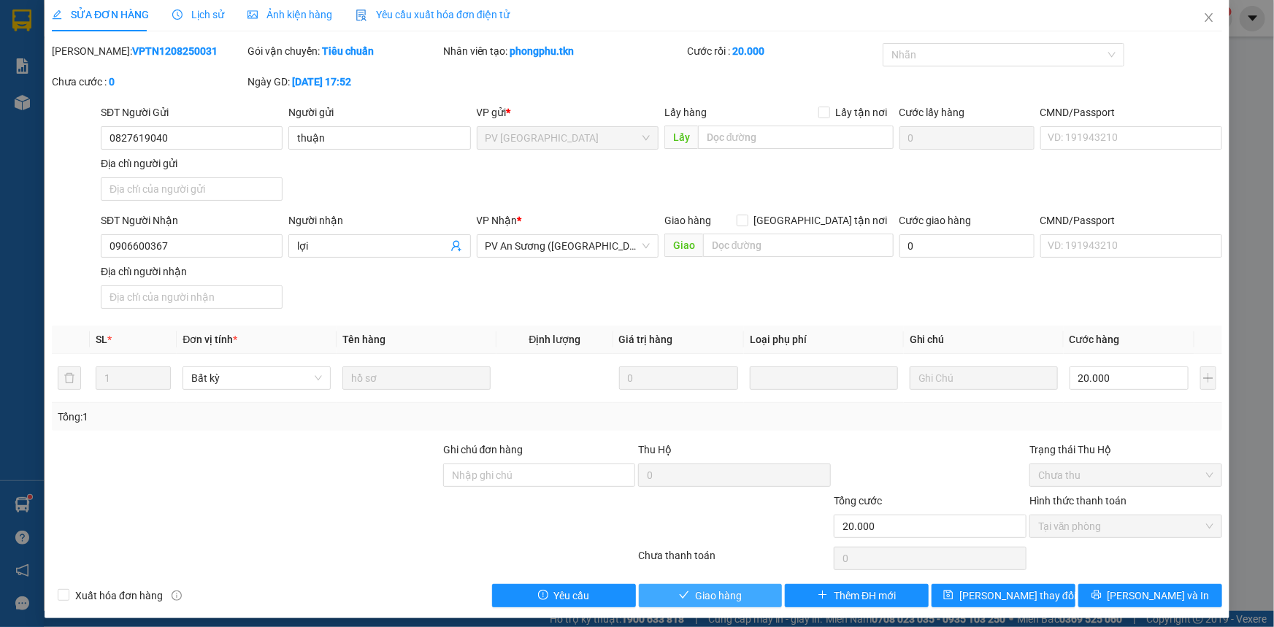
click at [683, 590] on icon "check" at bounding box center [684, 595] width 10 height 10
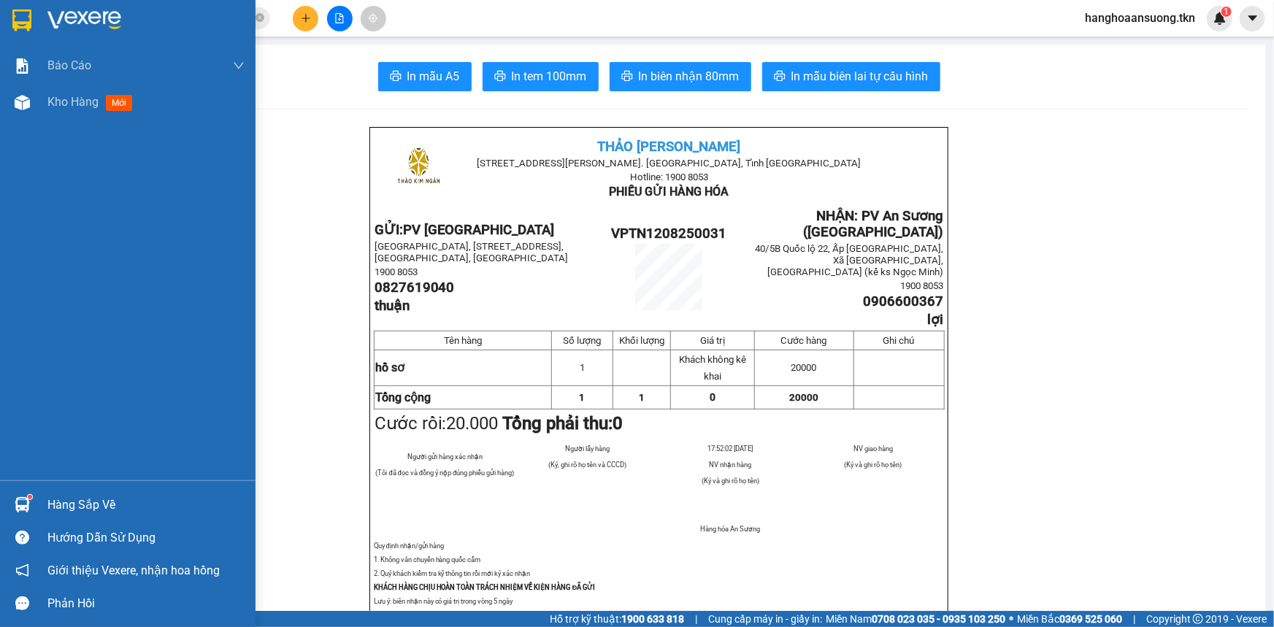
click at [17, 504] on img at bounding box center [22, 504] width 15 height 15
